Goal: Task Accomplishment & Management: Manage account settings

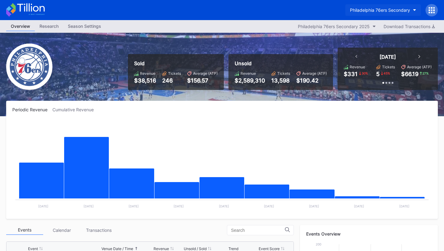
click at [396, 8] on div "Philadelphia 76ers Secondary" at bounding box center [380, 9] width 60 height 5
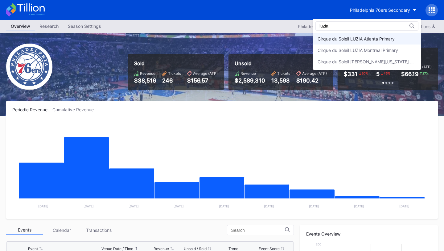
type input "luzia"
click at [387, 40] on div "Cirque du Soleil LUZIA Atlanta Primary" at bounding box center [356, 38] width 77 height 5
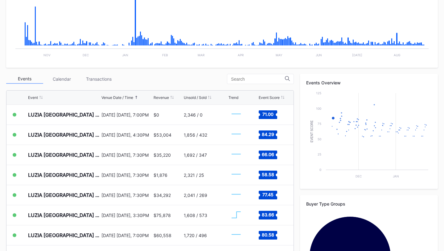
scroll to position [153, 0]
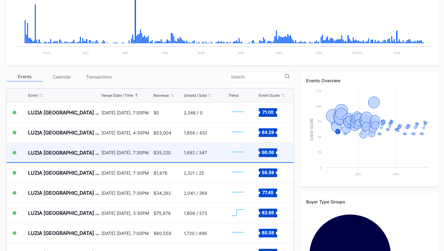
click at [175, 156] on div "$35,220" at bounding box center [168, 152] width 29 height 19
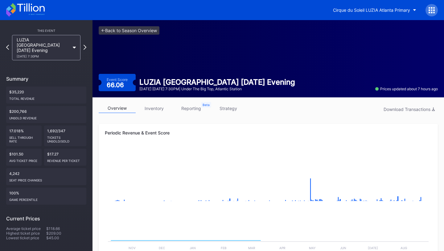
click at [156, 110] on link "inventory" at bounding box center [154, 108] width 37 height 10
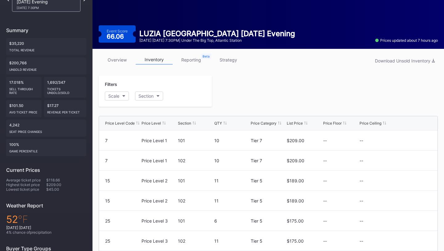
scroll to position [106, 0]
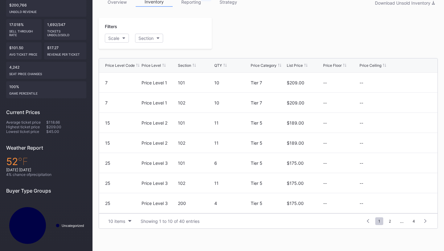
click at [153, 66] on div "Price Level" at bounding box center [151, 65] width 19 height 5
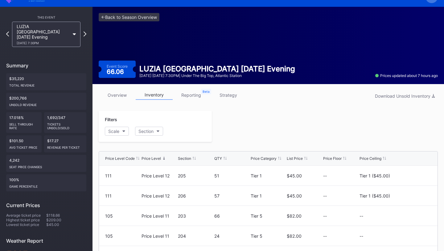
scroll to position [0, 0]
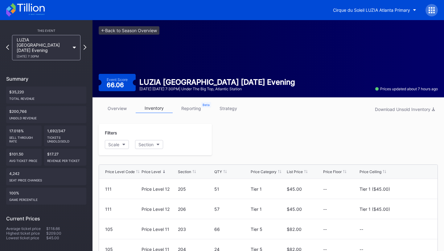
click at [229, 106] on link "strategy" at bounding box center [228, 108] width 37 height 10
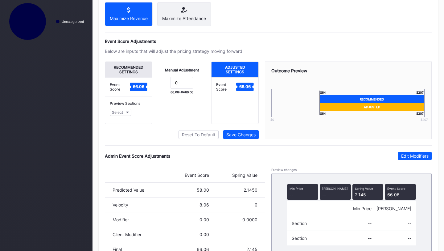
scroll to position [333, 0]
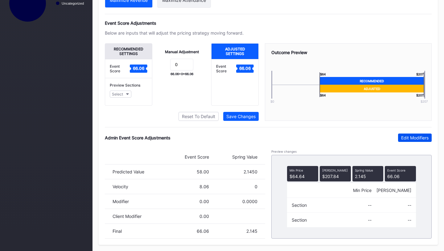
click at [410, 137] on div "Edit Modifiers" at bounding box center [415, 137] width 27 height 5
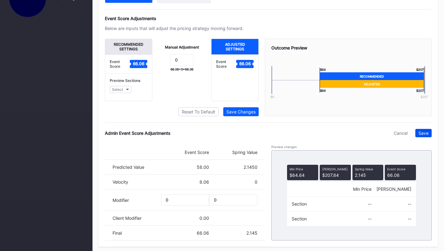
click at [422, 135] on div "Save" at bounding box center [424, 132] width 10 height 5
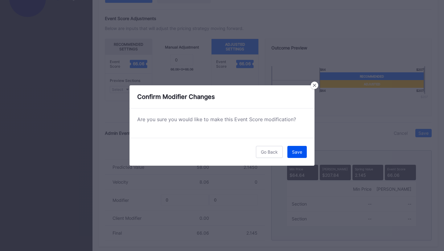
click at [299, 149] on div "Save" at bounding box center [297, 151] width 10 height 5
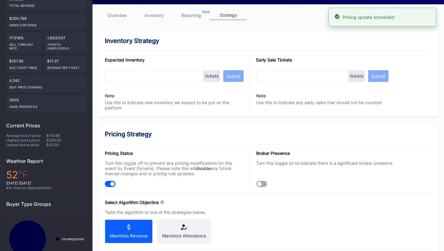
scroll to position [0, 0]
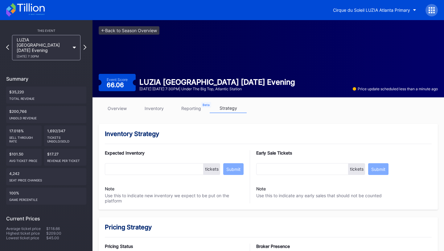
click at [119, 112] on link "overview" at bounding box center [117, 108] width 37 height 10
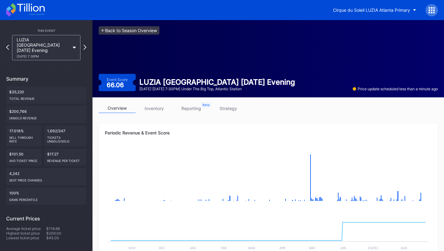
click at [141, 32] on link "<- Back to Season Overview" at bounding box center [129, 30] width 61 height 8
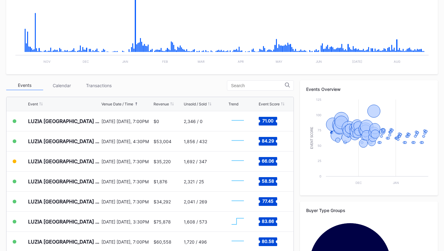
scroll to position [148, 0]
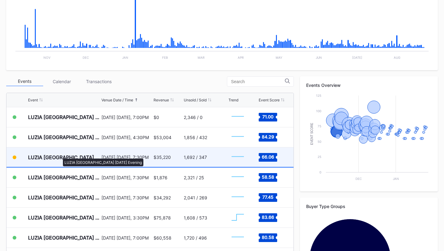
click at [65, 155] on div "LUZIA [GEOGRAPHIC_DATA] [DATE] Evening" at bounding box center [64, 157] width 72 height 6
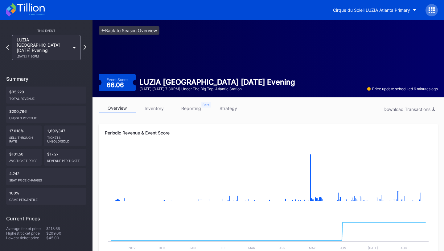
click at [164, 109] on link "inventory" at bounding box center [154, 108] width 37 height 10
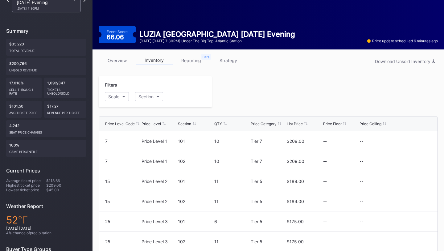
scroll to position [48, 0]
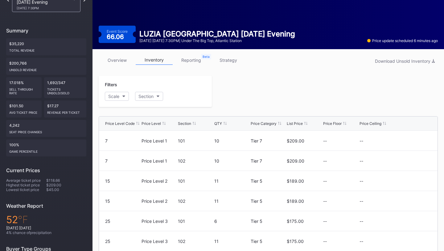
click at [362, 125] on div "Price Ceiling" at bounding box center [371, 123] width 22 height 5
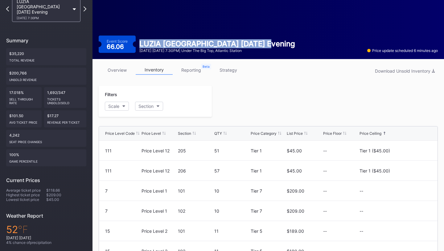
drag, startPoint x: 264, startPoint y: 44, endPoint x: 140, endPoint y: 46, distance: 123.2
click at [140, 46] on div "LUZIA Atlanta 2025-11-12 Evening November 12 Wednesday 7:30PM | Under the Big T…" at bounding box center [217, 46] width 163 height 14
copy div "LUZIA [GEOGRAPHIC_DATA] [DATE] Evening"
